Goal: Information Seeking & Learning: Find specific fact

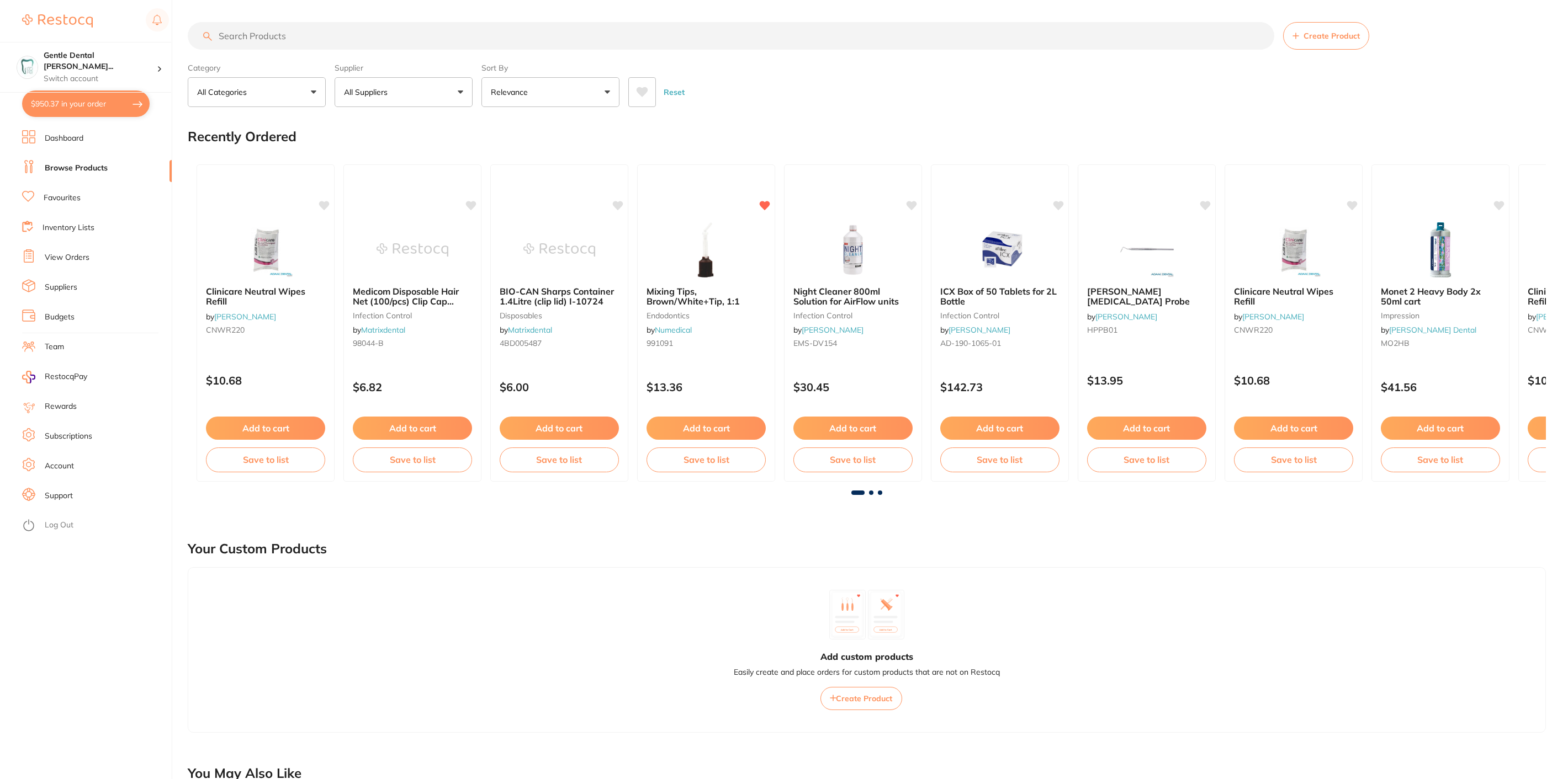
click at [361, 41] on input "search" at bounding box center [731, 36] width 1087 height 28
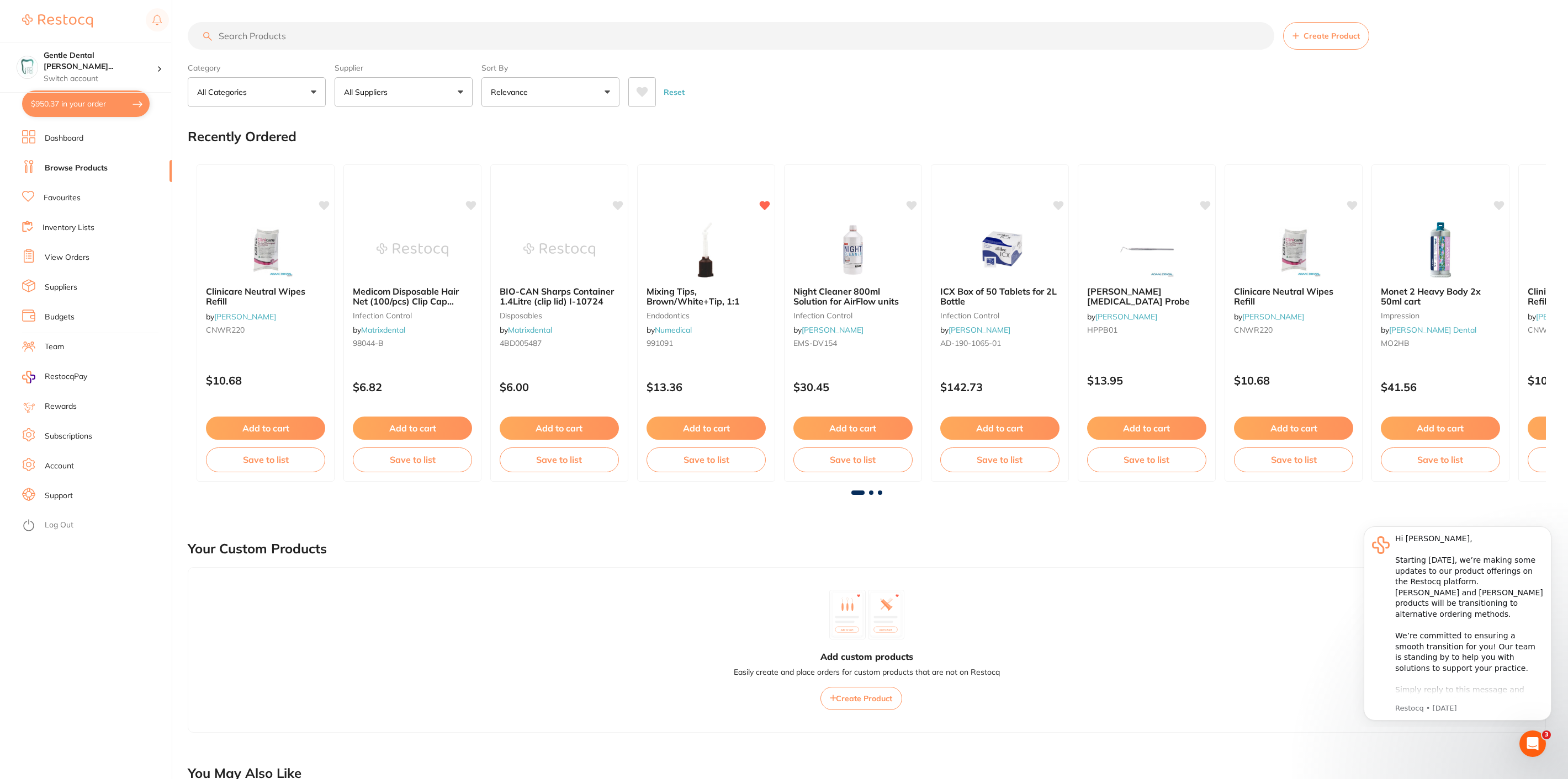
click at [413, 20] on main "Create Product Category All Categories All Categories 3D Printing anaesthetic a…" at bounding box center [878, 774] width 1380 height 1548
drag, startPoint x: 412, startPoint y: 20, endPoint x: 391, endPoint y: 42, distance: 30.4
click at [391, 42] on input "search" at bounding box center [731, 36] width 1087 height 28
click at [332, 39] on input "search" at bounding box center [731, 36] width 1087 height 28
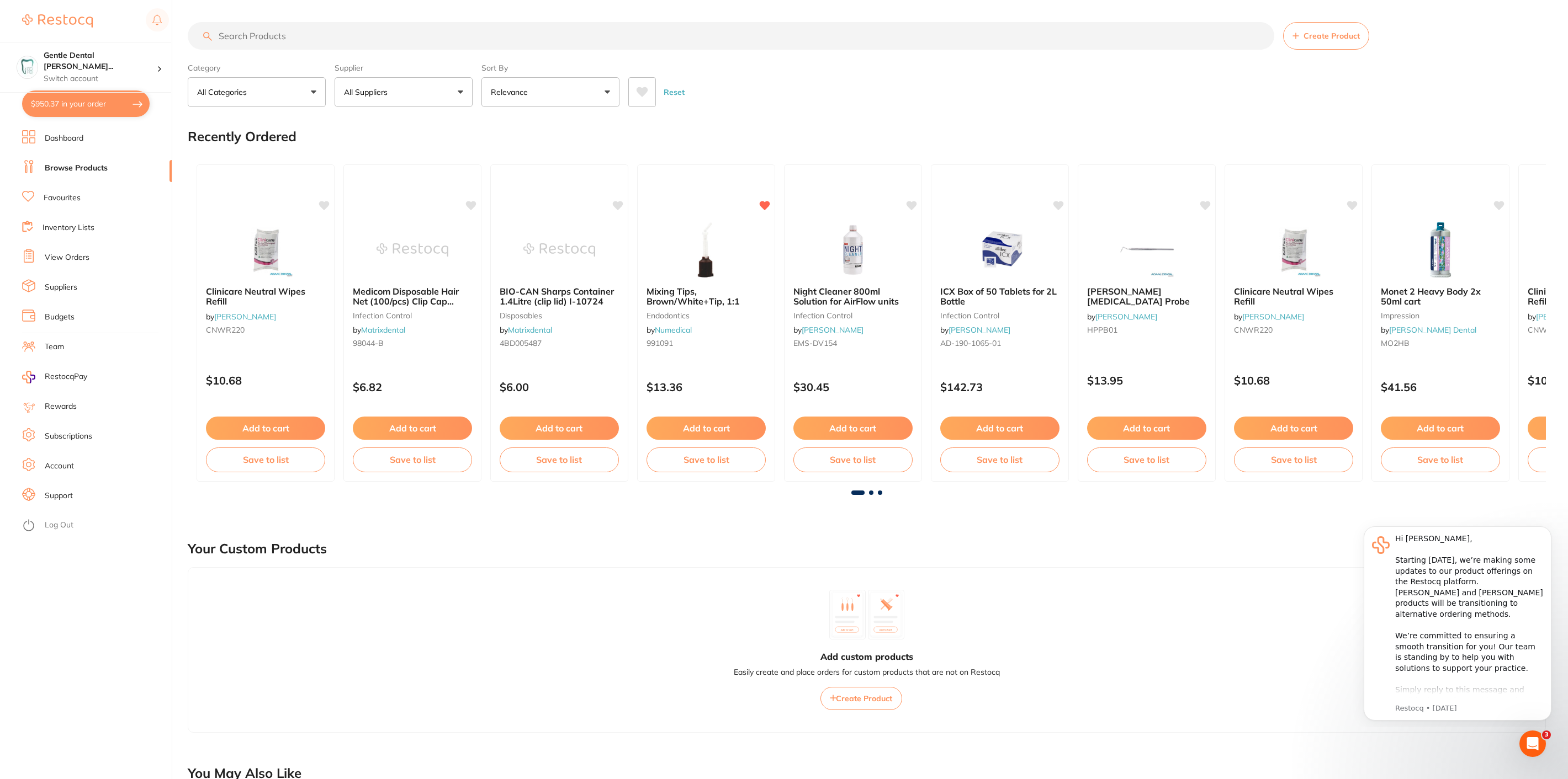
paste input "3M™ ESPE™ RelyX™ U200 Automix Self-Adhesive Resin Cement Refill A2,56895"
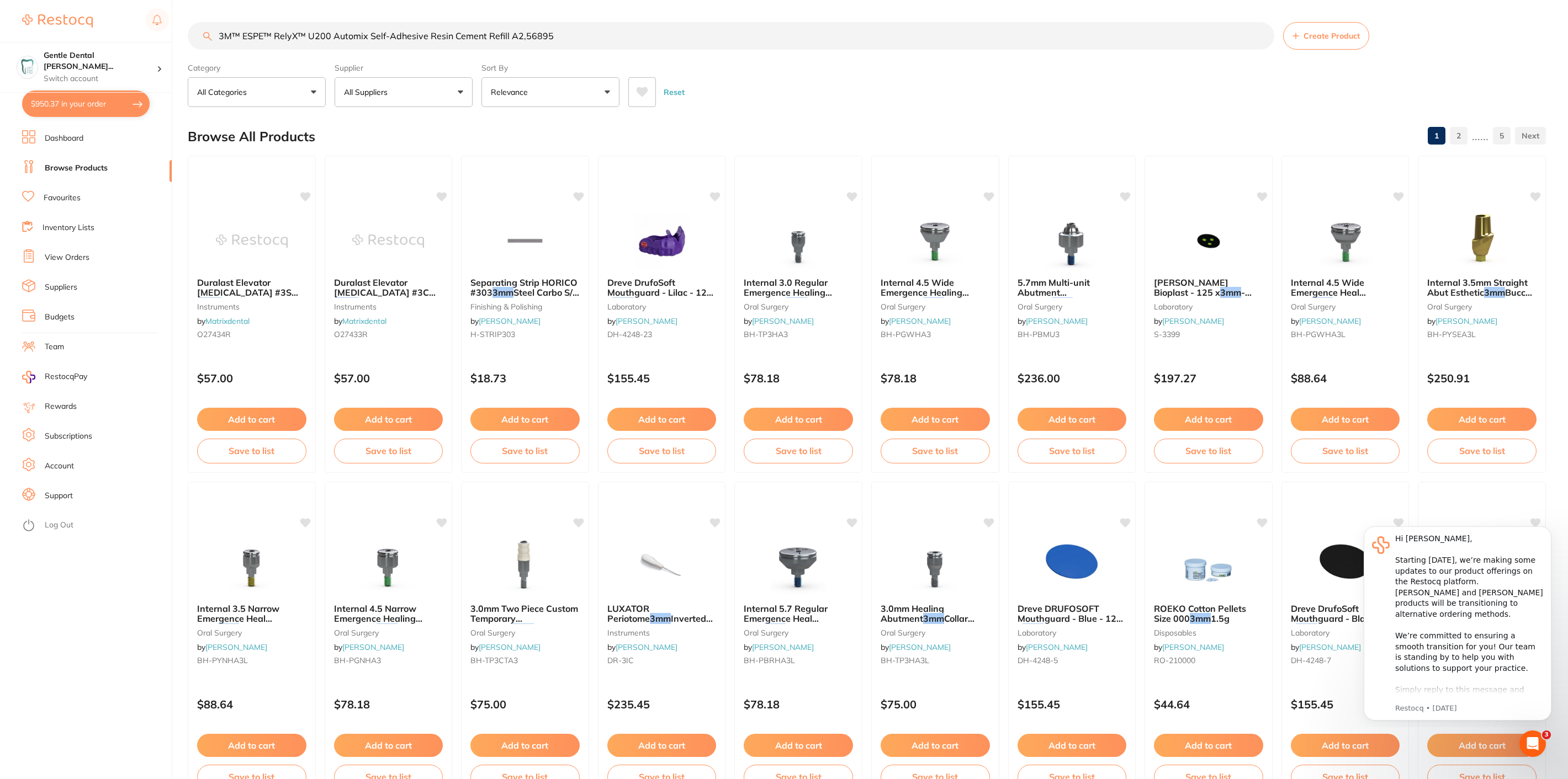
drag, startPoint x: 559, startPoint y: 39, endPoint x: 521, endPoint y: 32, distance: 38.6
click at [521, 32] on input "3M™ ESPE™ RelyX™ U200 Automix Self-Adhesive Resin Cement Refill A2,56895" at bounding box center [731, 36] width 1087 height 28
type input "3M™ ESPE™ RelyX™ U200 Automix Self-Adhesive Resin Cement Refill A2"
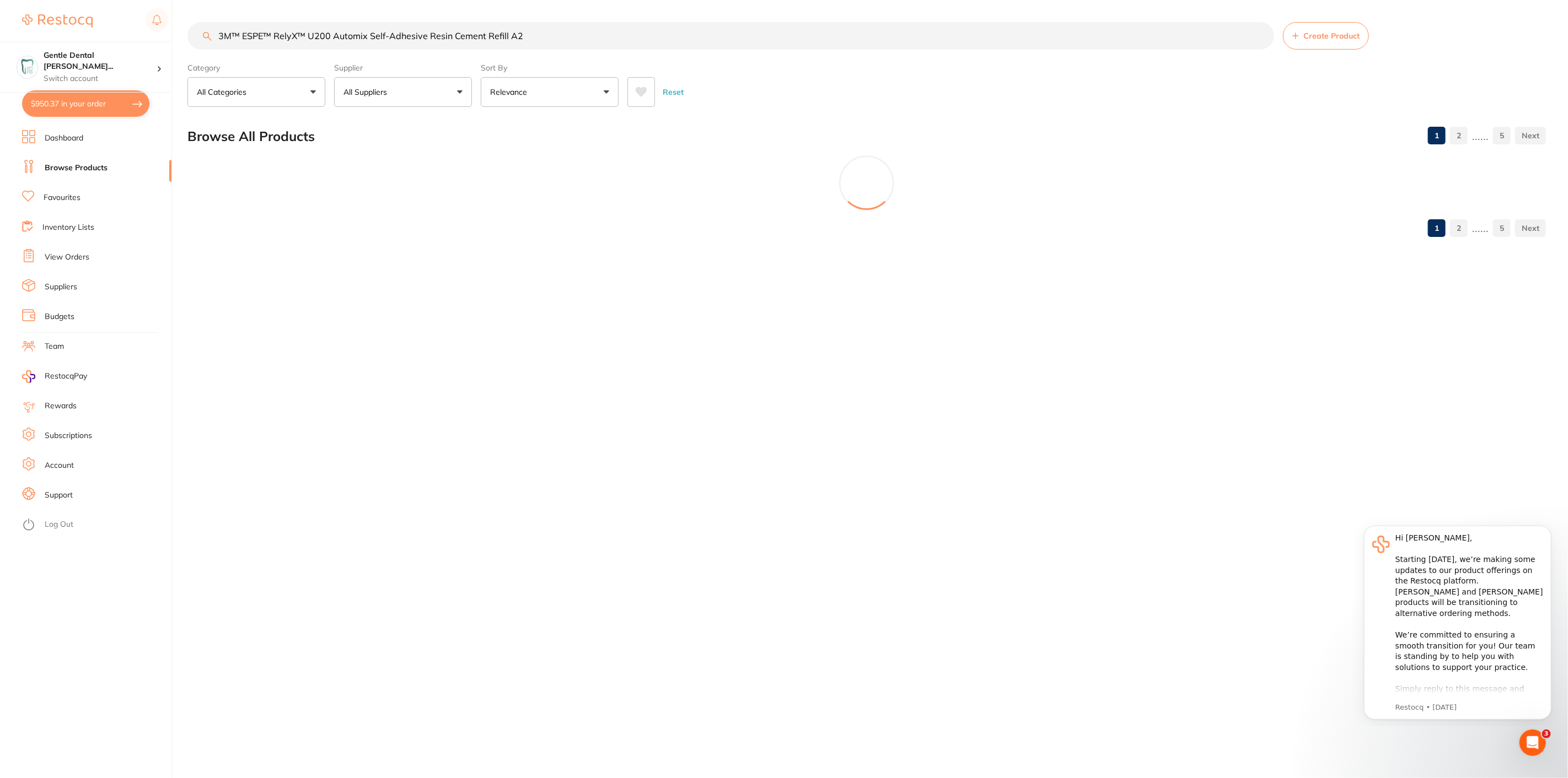
click at [826, 71] on div "Reset" at bounding box center [1082, 87] width 909 height 39
click at [1552, 524] on button "Dismiss notification" at bounding box center [1548, 529] width 15 height 15
click at [1547, 529] on icon "Dismiss notification" at bounding box center [1547, 528] width 4 height 4
